Goal: Task Accomplishment & Management: Manage account settings

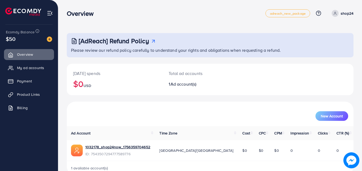
click at [346, 13] on p "shop24" at bounding box center [347, 13] width 13 height 6
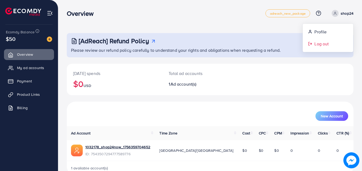
click at [321, 42] on span "Log out" at bounding box center [322, 43] width 14 height 6
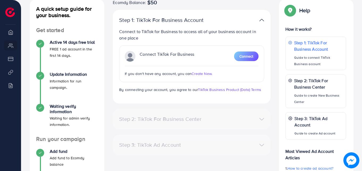
scroll to position [80, 0]
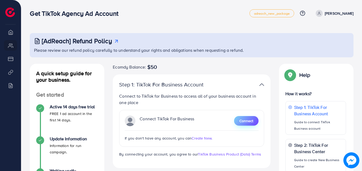
click at [243, 119] on span "Connect" at bounding box center [247, 120] width 14 height 5
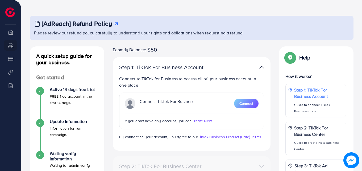
scroll to position [27, 0]
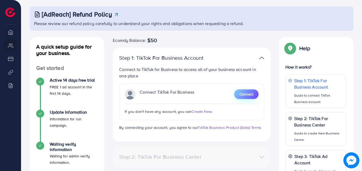
click at [243, 95] on span "Connect" at bounding box center [247, 93] width 14 height 5
